Goal: Task Accomplishment & Management: Manage account settings

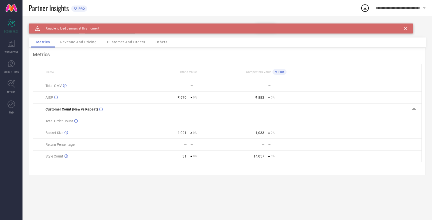
click at [405, 31] on div "Caution Created with Sketch. Unable to load banners at this moment" at bounding box center [221, 29] width 385 height 10
click at [406, 29] on icon at bounding box center [405, 28] width 3 height 3
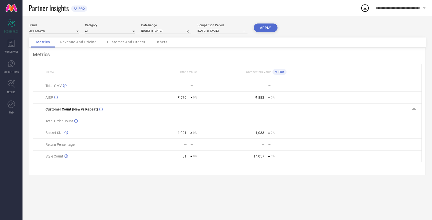
click at [424, 9] on icon at bounding box center [424, 8] width 3 height 2
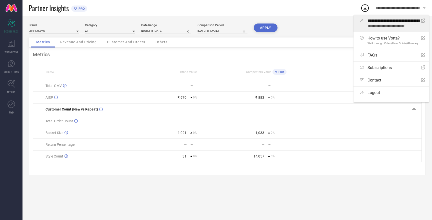
click at [401, 21] on span "**********" at bounding box center [395, 21] width 54 height 5
